Goal: Task Accomplishment & Management: Manage account settings

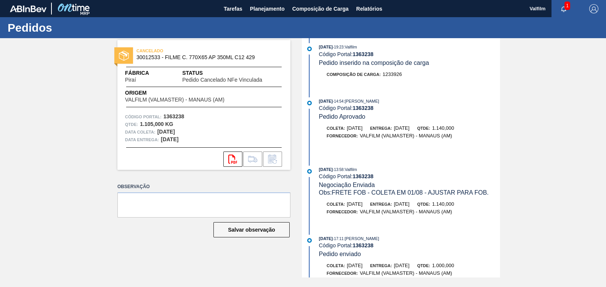
scroll to position [477, 0]
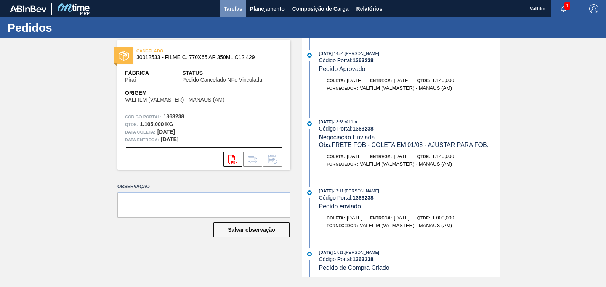
click at [231, 5] on span "Tarefas" at bounding box center [233, 8] width 19 height 9
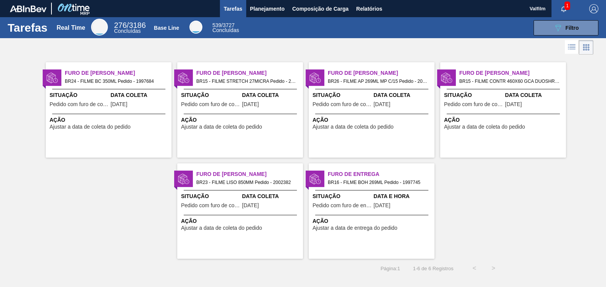
click at [243, 155] on div "Furo de Coleta BR15 - FILME STRETCH 27MICRA Pedido - 2001733 Situação Pedido co…" at bounding box center [240, 109] width 126 height 95
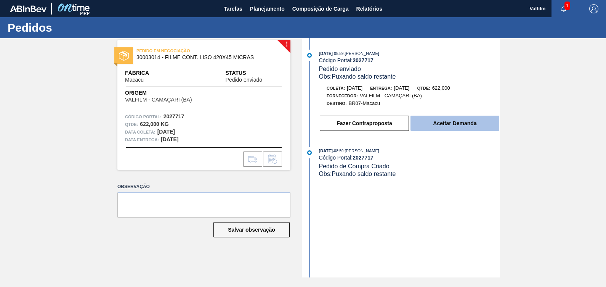
click at [467, 130] on button "Aceitar Demanda" at bounding box center [455, 123] width 89 height 15
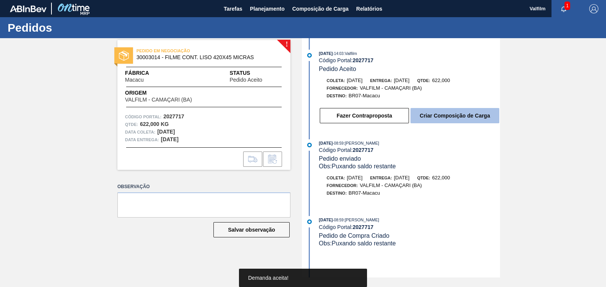
click at [467, 116] on button "Criar Composição de Carga" at bounding box center [455, 115] width 89 height 15
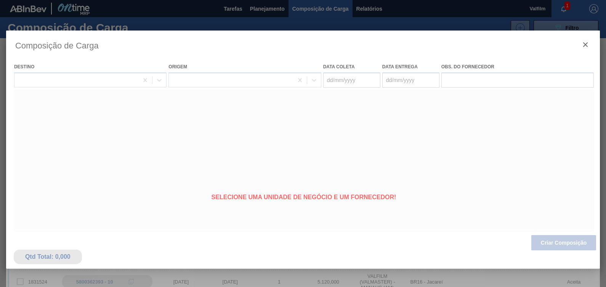
type coleta "15/09/2025"
type entrega "17/09/2025"
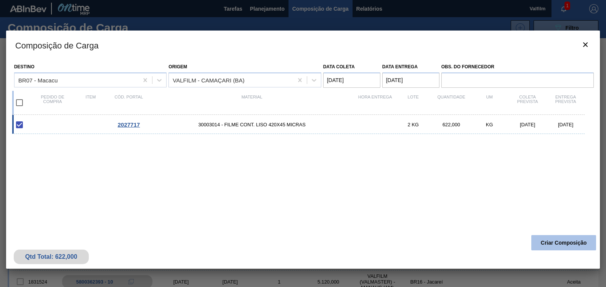
click at [550, 245] on button "Criar Composição" at bounding box center [564, 242] width 65 height 15
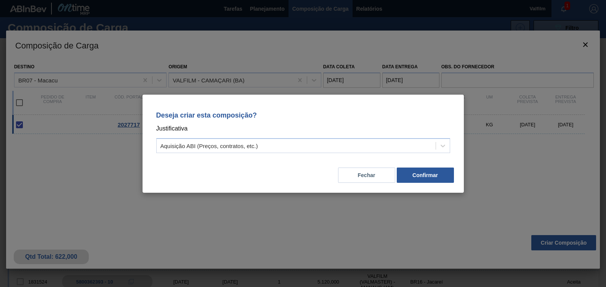
click at [416, 166] on div "Fechar Confirmar" at bounding box center [303, 171] width 303 height 26
click at [416, 172] on button "Confirmar" at bounding box center [425, 174] width 57 height 15
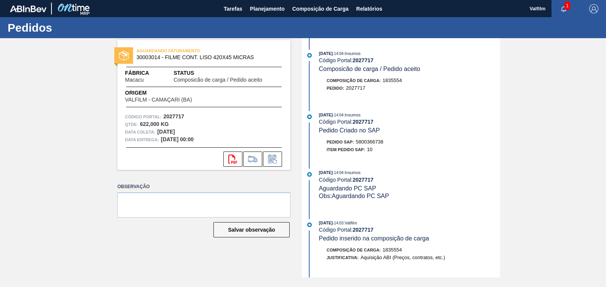
click at [375, 144] on span "5800366738" at bounding box center [369, 142] width 27 height 6
copy span "5800366738"
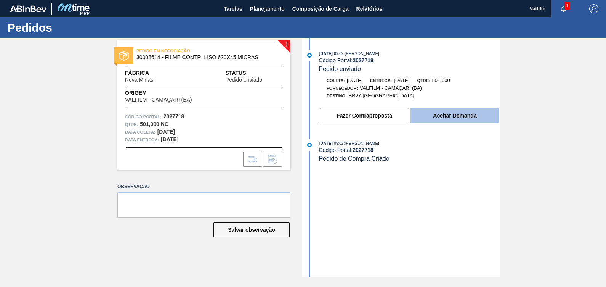
click at [444, 118] on button "Aceitar Demanda" at bounding box center [455, 115] width 89 height 15
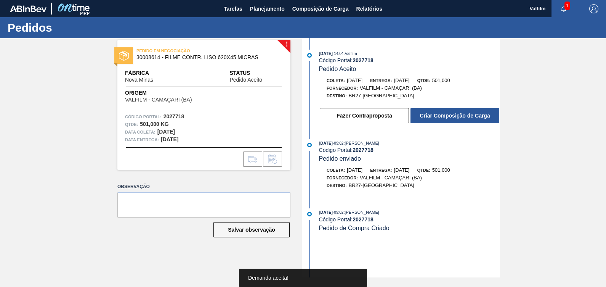
click at [454, 115] on button "Criar Composição de Carga" at bounding box center [455, 115] width 89 height 15
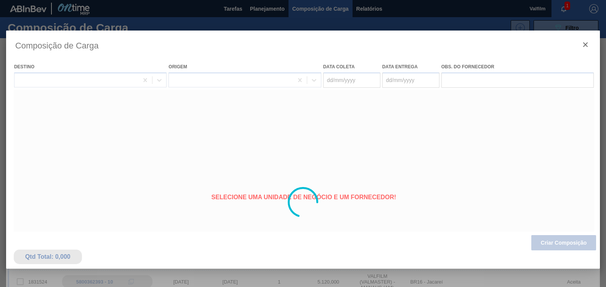
type coleta "30/09/2025"
type entrega "02/10/2025"
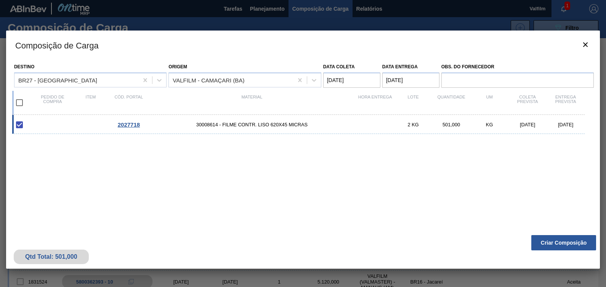
click at [563, 241] on button "Criar Composição" at bounding box center [564, 242] width 65 height 15
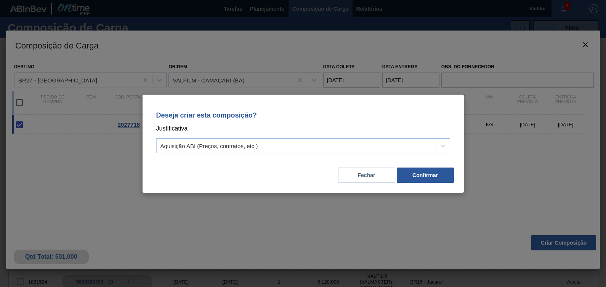
click at [436, 165] on div "Fechar Confirmar" at bounding box center [303, 171] width 303 height 26
click at [432, 174] on button "Confirmar" at bounding box center [425, 174] width 57 height 15
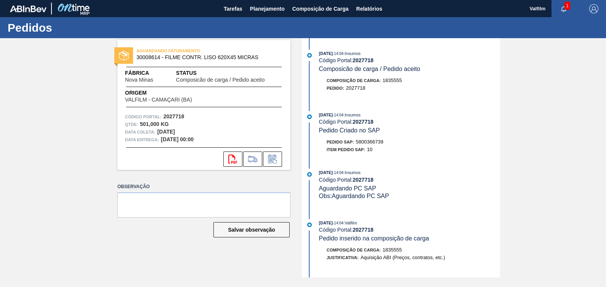
click at [374, 144] on span "5800366739" at bounding box center [369, 142] width 27 height 6
copy span "5800366739"
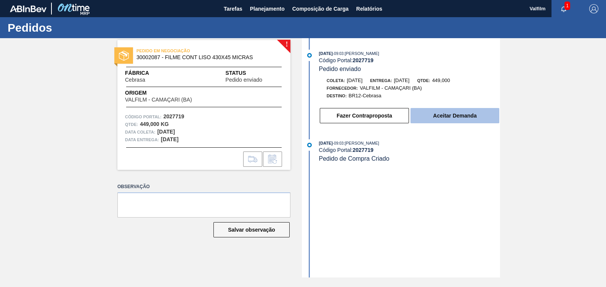
click at [443, 115] on button "Aceitar Demanda" at bounding box center [455, 115] width 89 height 15
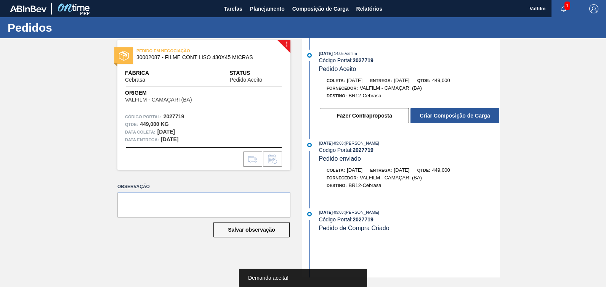
click at [443, 115] on button "Criar Composição de Carga" at bounding box center [455, 115] width 89 height 15
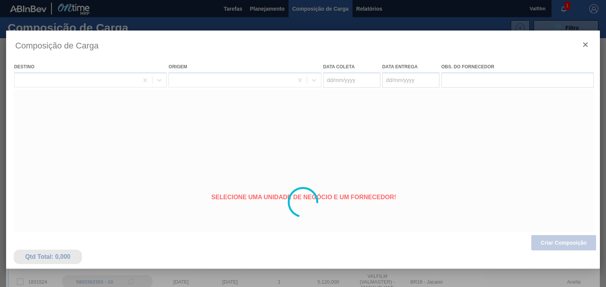
type coleta "15/09/2025"
type entrega "17/09/2025"
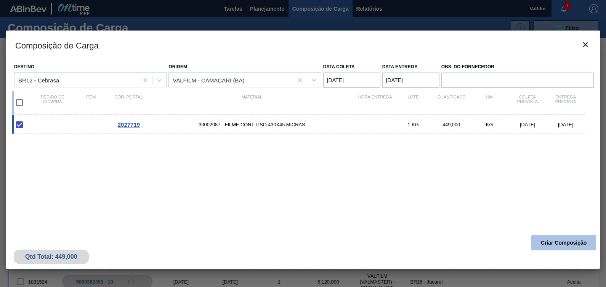
click at [557, 245] on button "Criar Composição" at bounding box center [564, 242] width 65 height 15
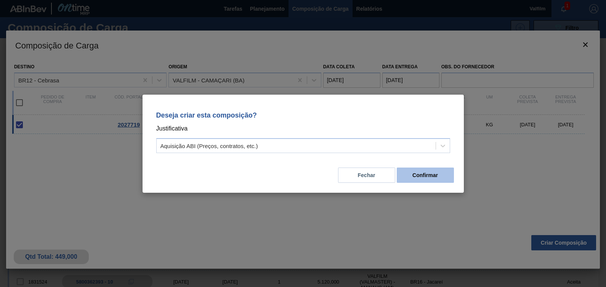
click at [429, 176] on button "Confirmar" at bounding box center [425, 174] width 57 height 15
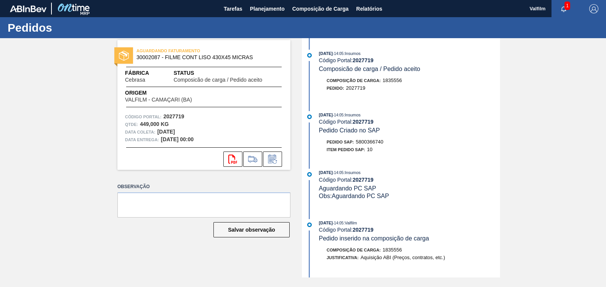
click at [366, 145] on span "5800366740" at bounding box center [369, 142] width 27 height 6
copy span "5800366740"
click at [265, 200] on textarea at bounding box center [203, 204] width 173 height 25
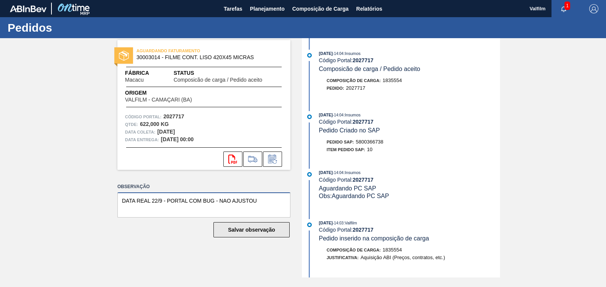
type textarea "DATA REAL 22/9 - PORTAL COM BUG - NAO AJUSTOU"
click at [263, 231] on button "Salvar observação" at bounding box center [252, 229] width 76 height 15
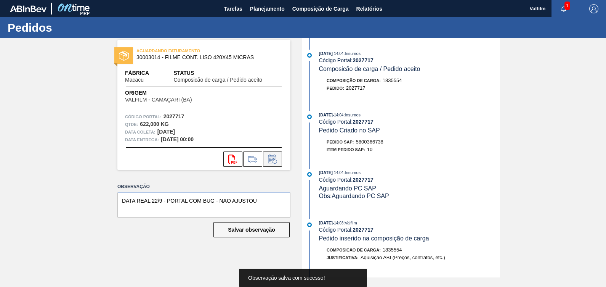
click at [278, 158] on icon at bounding box center [273, 158] width 12 height 9
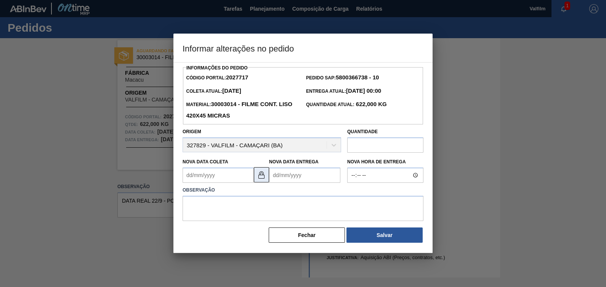
click at [266, 179] on button at bounding box center [261, 174] width 15 height 15
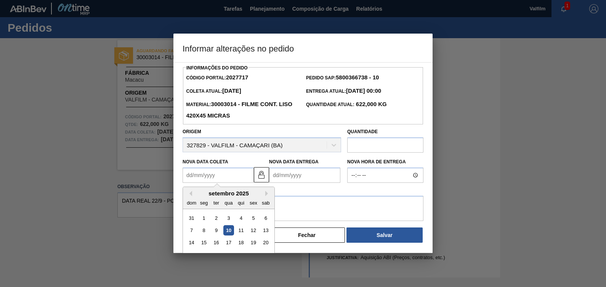
click at [217, 174] on Coleta2027717 "Nova Data Coleta" at bounding box center [218, 174] width 71 height 15
click at [227, 244] on div "17" at bounding box center [228, 243] width 10 height 10
type Coleta2027717 "[DATE]"
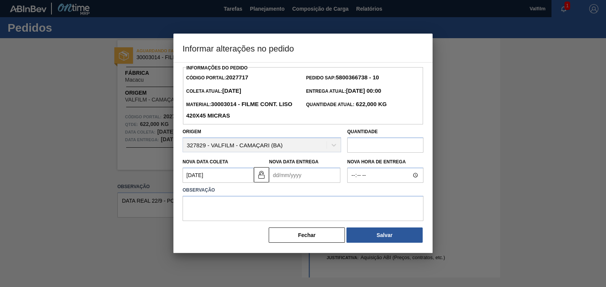
click at [306, 170] on Entrega2027717 "Nova Data Entrega" at bounding box center [304, 174] width 71 height 15
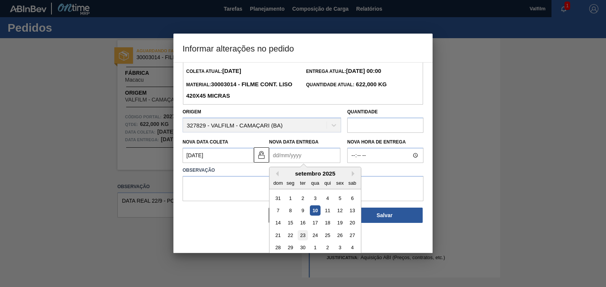
scroll to position [25, 0]
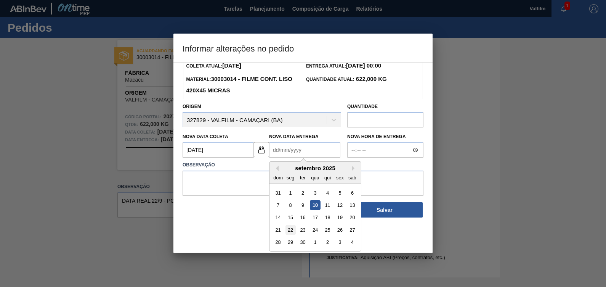
click at [292, 229] on div "22" at bounding box center [291, 230] width 10 height 10
type Entrega2027717 "22/09/2025"
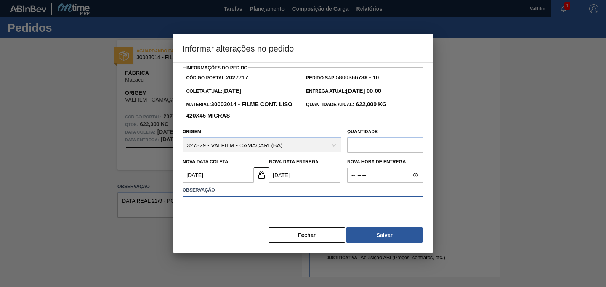
click at [290, 197] on textarea at bounding box center [303, 208] width 241 height 25
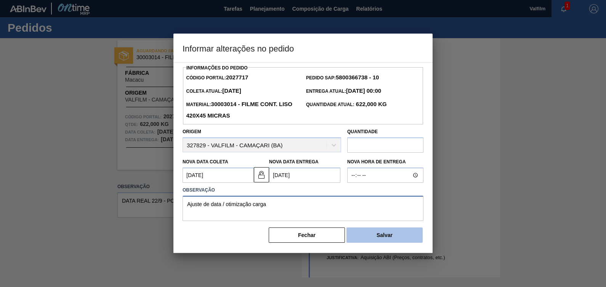
type textarea "Ajuste de data / otimização carga"
click at [381, 240] on button "Salvar" at bounding box center [385, 234] width 76 height 15
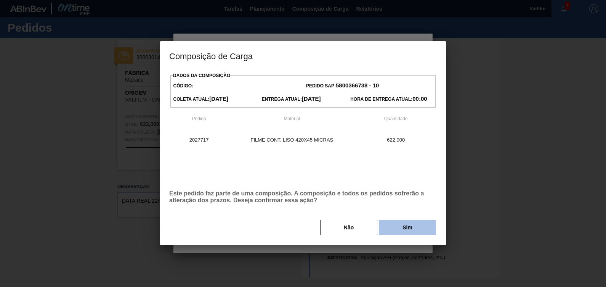
click at [421, 220] on button "Sim" at bounding box center [407, 227] width 57 height 15
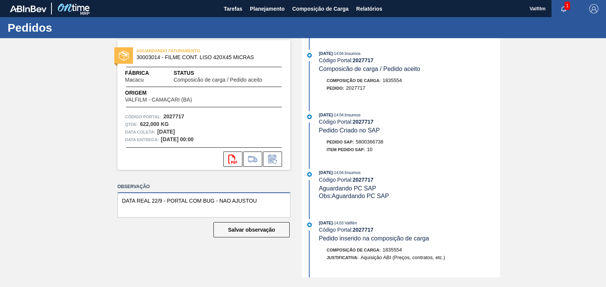
click at [269, 201] on textarea "DATA REAL 22/9 - PORTAL COM BUG - NAO AJUSTOU" at bounding box center [203, 204] width 173 height 25
click at [268, 228] on button "Salvar observação" at bounding box center [252, 229] width 76 height 15
click at [220, 196] on textarea at bounding box center [203, 204] width 173 height 25
click at [246, 204] on textarea "data real 22/9 - portal com bug - nao ajustou" at bounding box center [203, 204] width 173 height 25
type textarea "data real 22/9 - portal com bug - nao ajustou"
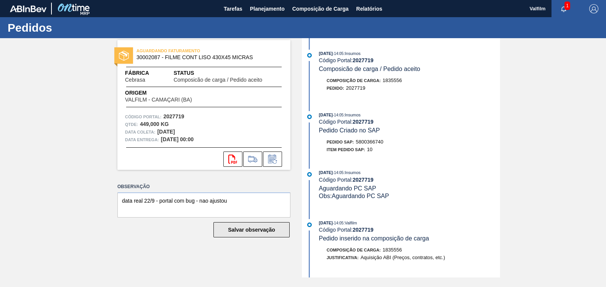
click at [262, 233] on button "Salvar observação" at bounding box center [252, 229] width 76 height 15
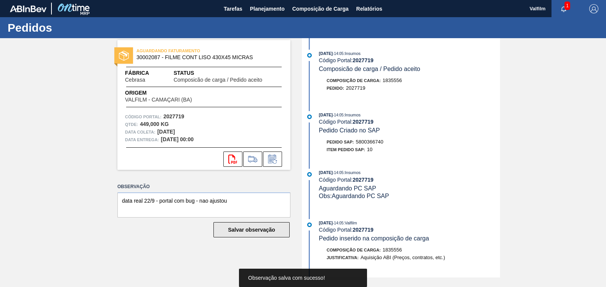
click at [262, 230] on button "Salvar observação" at bounding box center [252, 229] width 76 height 15
click at [365, 59] on strong "2027719" at bounding box center [363, 60] width 21 height 6
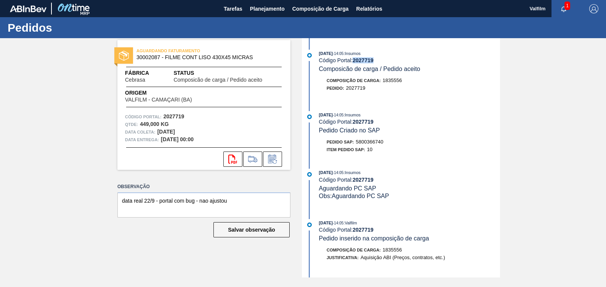
copy strong "2027719"
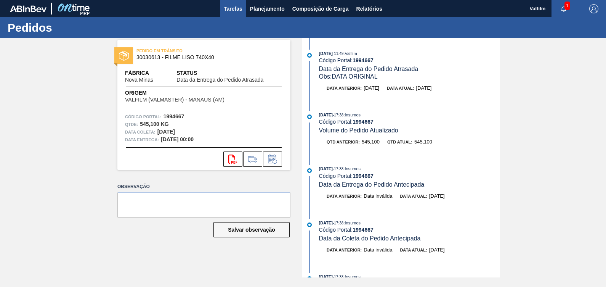
drag, startPoint x: 226, startPoint y: 9, endPoint x: 232, endPoint y: 10, distance: 5.8
click at [226, 9] on span "Tarefas" at bounding box center [233, 8] width 19 height 9
